Goal: Navigation & Orientation: Find specific page/section

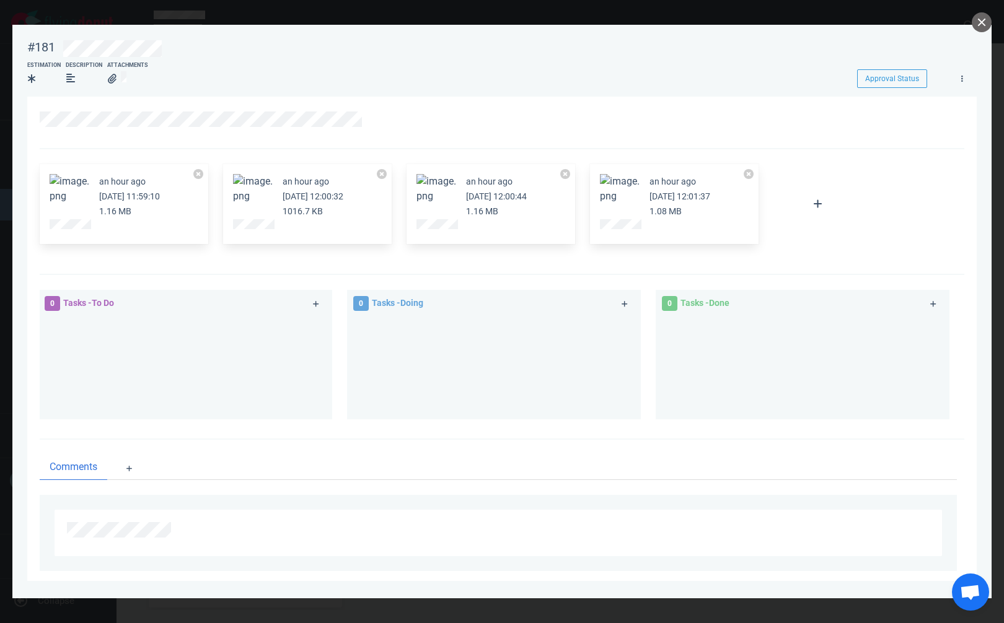
click at [972, 27] on section "#181 Approval Status Estimation Description Attachments Approval Status an hour…" at bounding box center [501, 307] width 979 height 564
click at [973, 25] on button "close" at bounding box center [982, 22] width 20 height 20
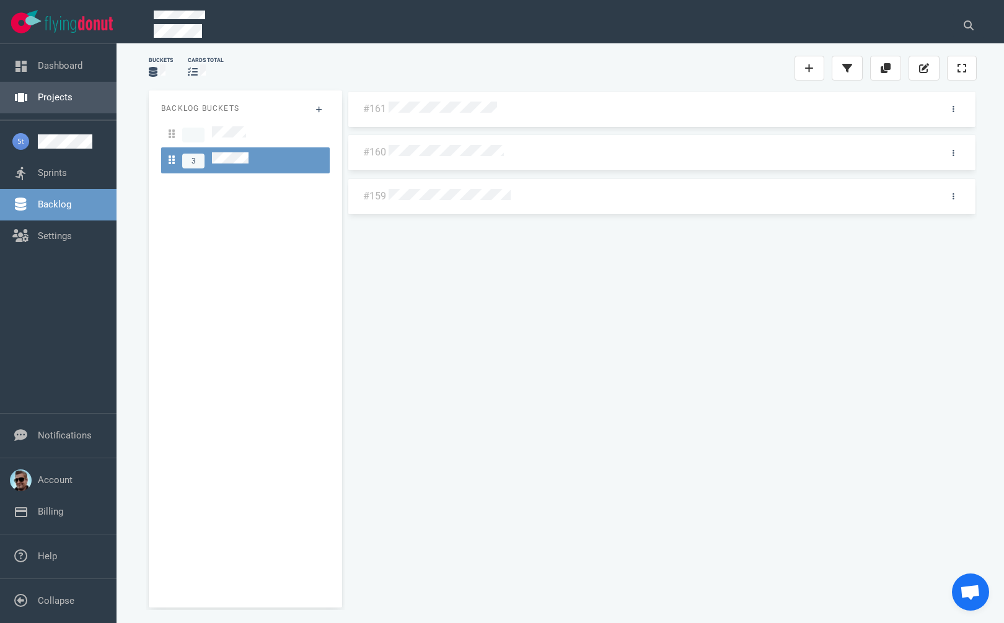
click at [38, 103] on link "Projects" at bounding box center [55, 97] width 35 height 11
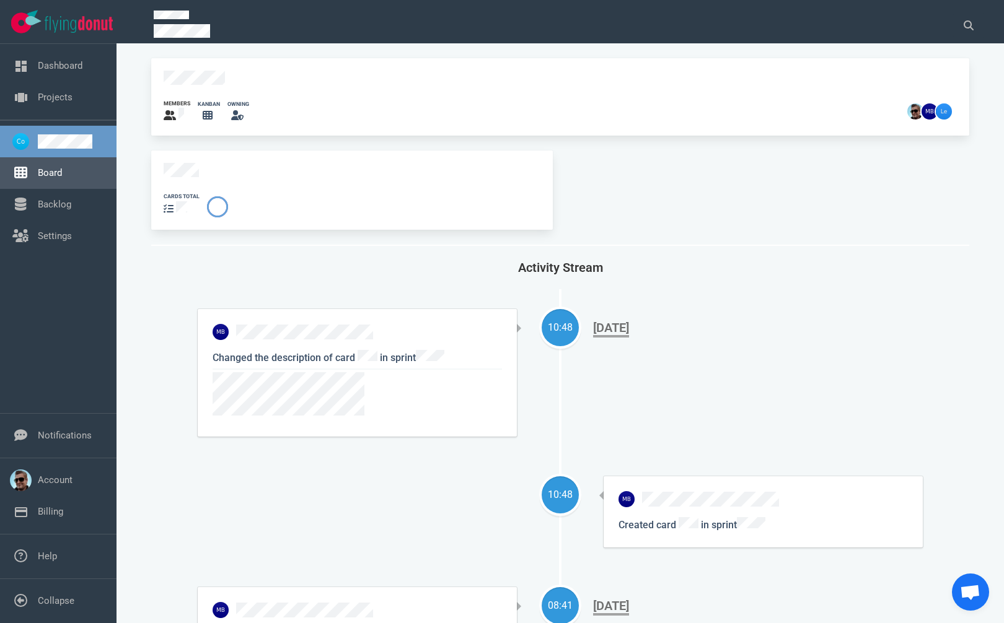
click at [62, 174] on link "Board" at bounding box center [50, 172] width 24 height 11
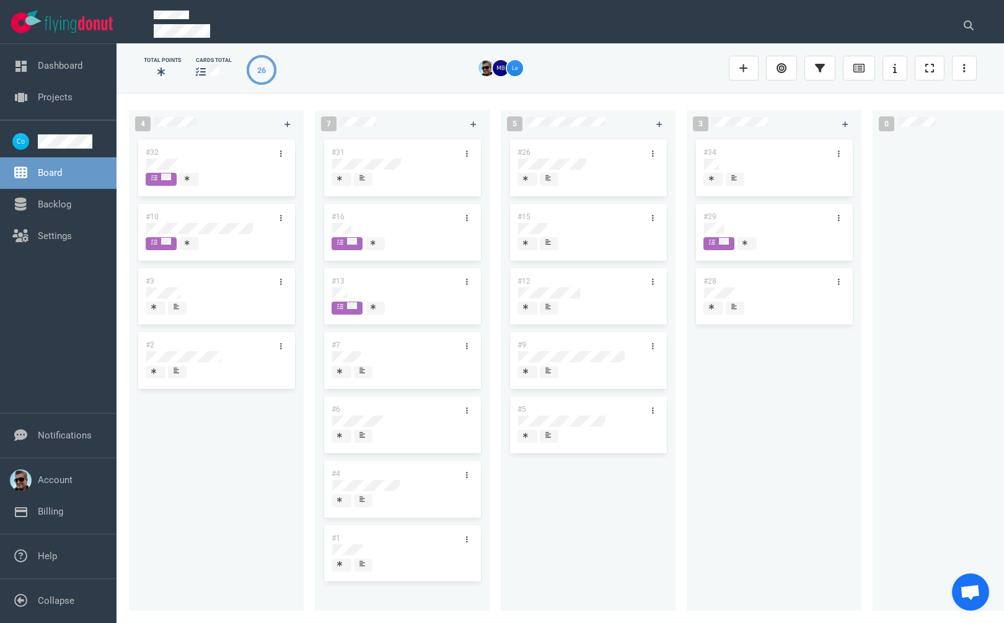
drag, startPoint x: 721, startPoint y: 176, endPoint x: 713, endPoint y: 171, distance: 9.5
click at [716, 179] on div "#34 #29 #28" at bounding box center [774, 367] width 160 height 460
